Goal: Task Accomplishment & Management: Use online tool/utility

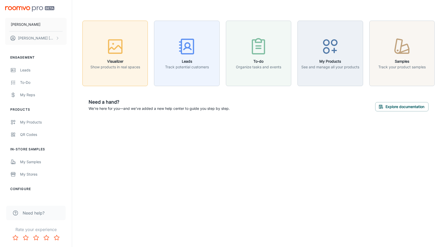
click at [110, 64] on p "Show products in real spaces" at bounding box center [115, 67] width 50 height 6
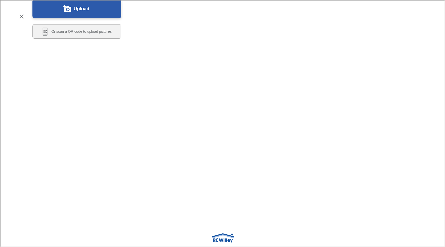
scroll to position [60, 0]
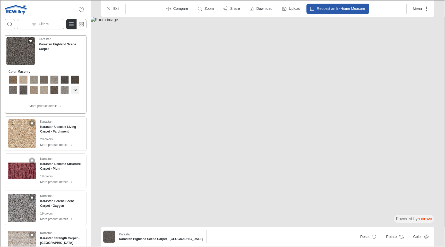
click at [27, 133] on img "See Karastan Upscale Living Carpet in the room" at bounding box center [21, 133] width 28 height 28
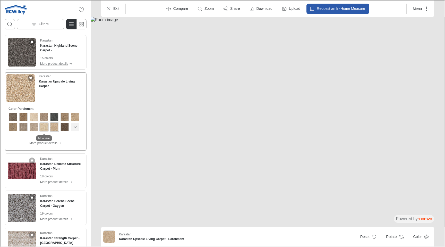
click at [42, 125] on div "View color format Moonrise" at bounding box center [43, 126] width 8 height 8
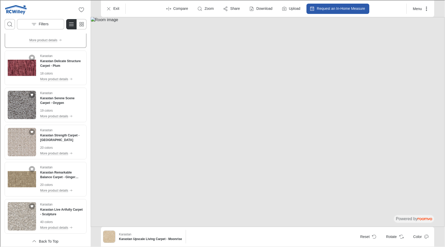
scroll to position [101, 0]
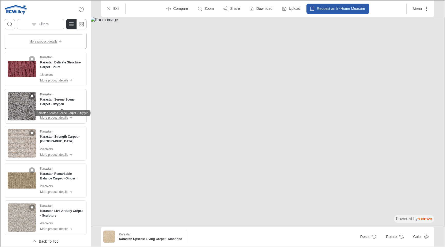
click at [60, 100] on h4 "Karastan Serene Scene Carpet - Oxygen" at bounding box center [61, 101] width 43 height 9
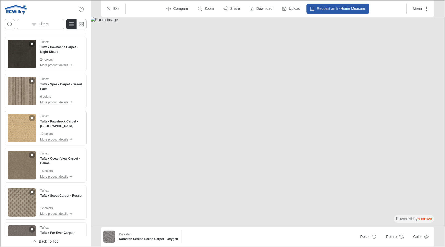
scroll to position [1190, 0]
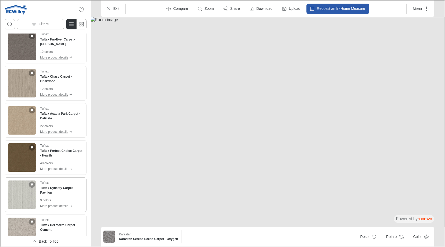
click at [61, 190] on div "Tuftex Tuftex Dynasty Carpet - Pavilion 9 colors More product details" at bounding box center [61, 194] width 43 height 28
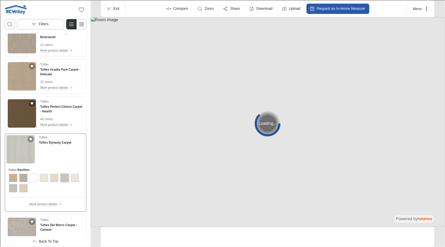
scroll to position [1155, 0]
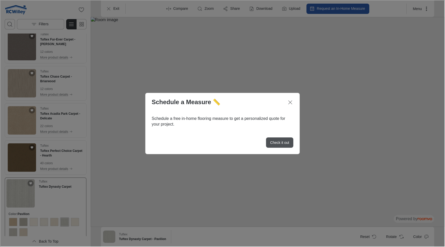
click at [278, 141] on p "Check it out" at bounding box center [278, 141] width 19 height 5
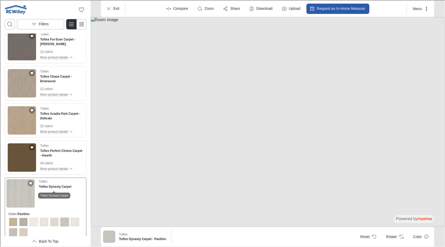
click at [57, 187] on h4 "Tuftex Dynasty Carpet" at bounding box center [54, 185] width 32 height 5
click at [58, 78] on h4 "Tuftex Chase Carpet - Briarwood" at bounding box center [61, 78] width 43 height 9
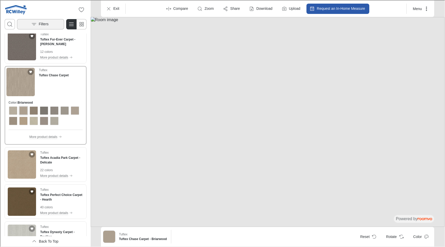
click at [39, 25] on p "Filters" at bounding box center [43, 23] width 10 height 5
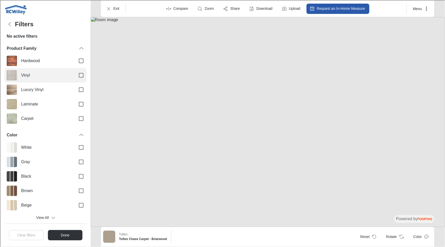
click at [55, 80] on label "Vinyl" at bounding box center [45, 74] width 82 height 14
click at [75, 80] on input "Vinyl" at bounding box center [80, 74] width 11 height 11
checkbox input "true"
click at [57, 236] on button "Done" at bounding box center [64, 234] width 35 height 10
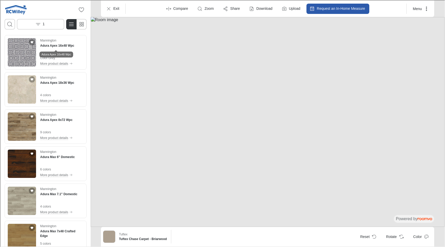
click at [58, 49] on div "Adura Apex 16x48 Wpc" at bounding box center [56, 52] width 34 height 10
click at [54, 119] on h4 "Adura Apex 8x72 Wpc" at bounding box center [56, 119] width 32 height 5
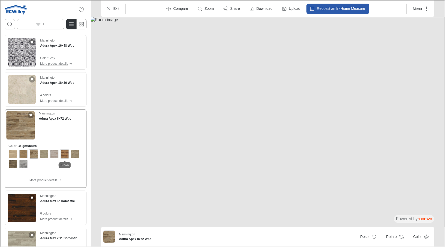
click at [67, 155] on div "View color format Brown" at bounding box center [64, 153] width 8 height 8
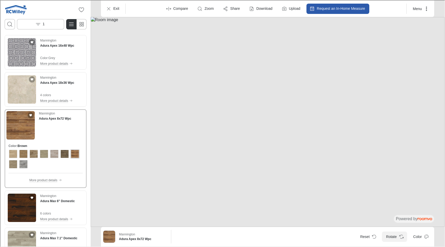
click at [395, 237] on button "Rotate" at bounding box center [393, 236] width 25 height 10
drag, startPoint x: 321, startPoint y: 178, endPoint x: 289, endPoint y: 176, distance: 33.0
click at [286, 175] on img at bounding box center [267, 120] width 354 height 209
click at [395, 236] on button "Rotate" at bounding box center [393, 236] width 25 height 10
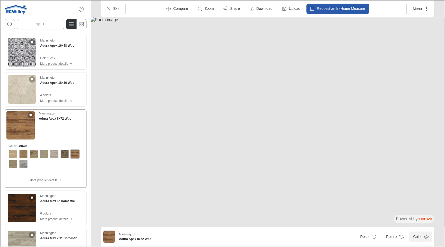
click at [414, 233] on button "Color" at bounding box center [419, 236] width 23 height 10
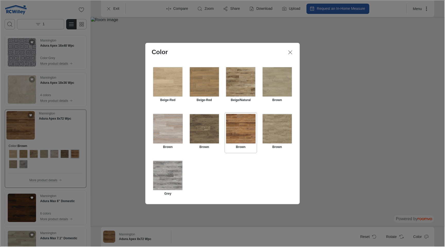
click at [166, 168] on div "Select Grey" at bounding box center [167, 175] width 30 height 30
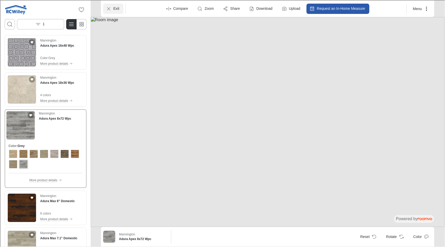
click at [107, 9] on icon "Exit" at bounding box center [108, 8] width 5 height 5
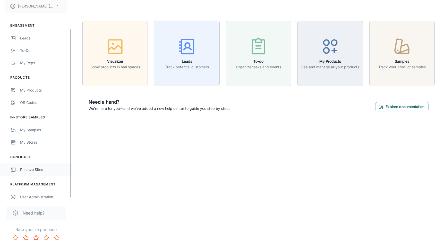
scroll to position [34, 0]
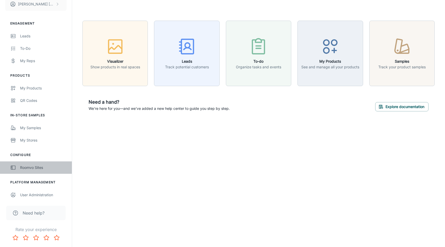
click at [50, 169] on div "Roomvo Sites" at bounding box center [43, 167] width 47 height 6
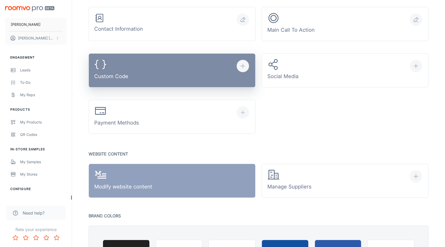
scroll to position [203, 0]
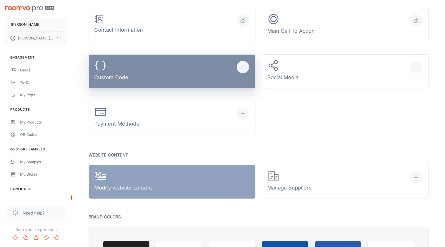
click at [174, 79] on button "Custom Code" at bounding box center [172, 71] width 167 height 34
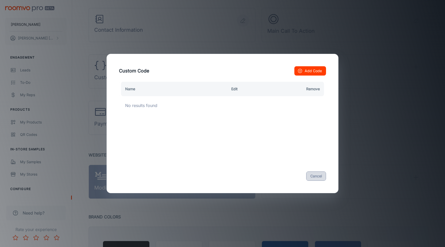
click at [314, 176] on button "Cancel" at bounding box center [316, 175] width 20 height 9
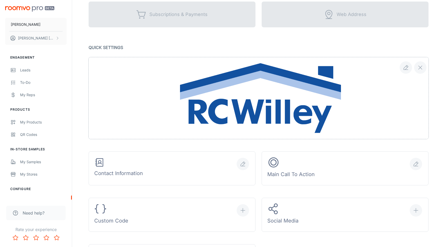
scroll to position [65, 0]
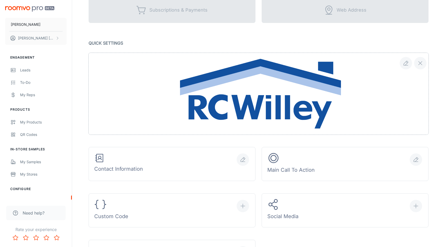
click at [103, 42] on div at bounding box center [255, 87] width 346 height 94
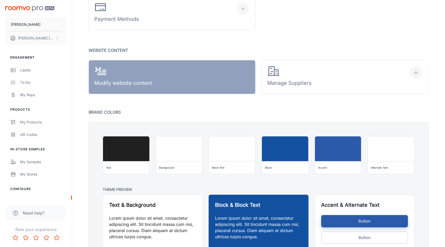
scroll to position [346, 0]
